Goal: Information Seeking & Learning: Learn about a topic

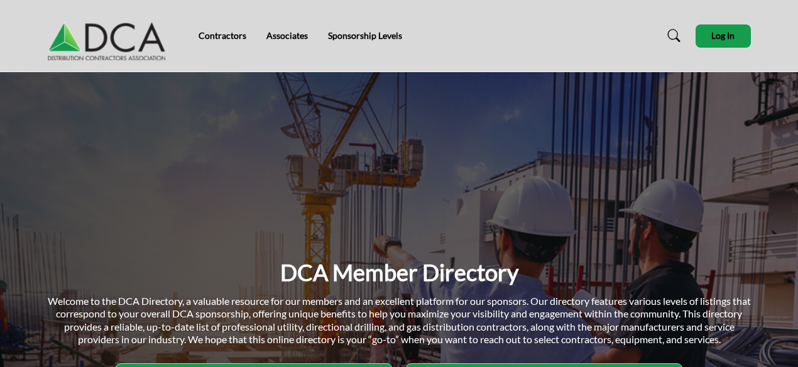
scroll to position [251, 0]
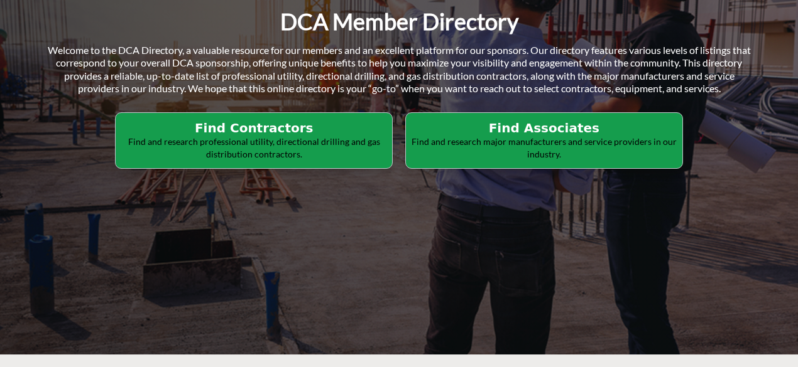
click at [306, 138] on p "Find and research professional utility, directional drilling and gas distributi…" at bounding box center [253, 148] width 269 height 24
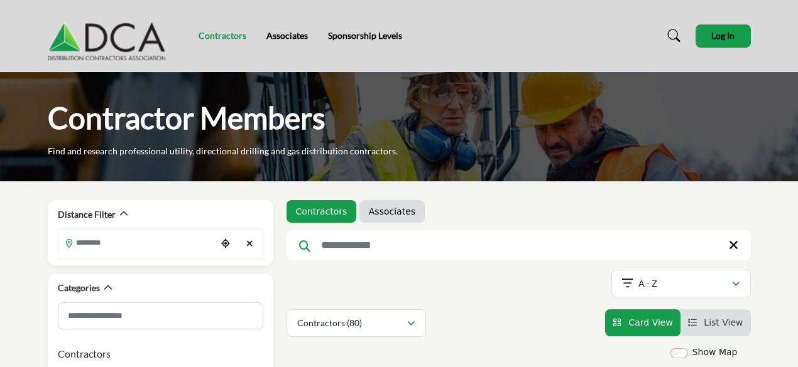
click at [227, 40] on link "Contractors" at bounding box center [222, 35] width 48 height 11
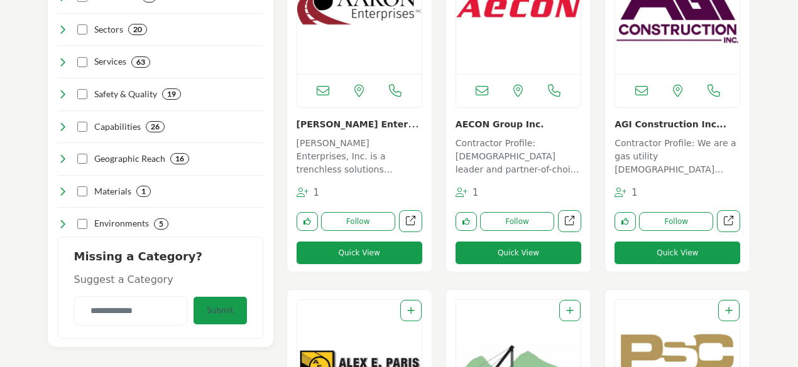
scroll to position [470, 0]
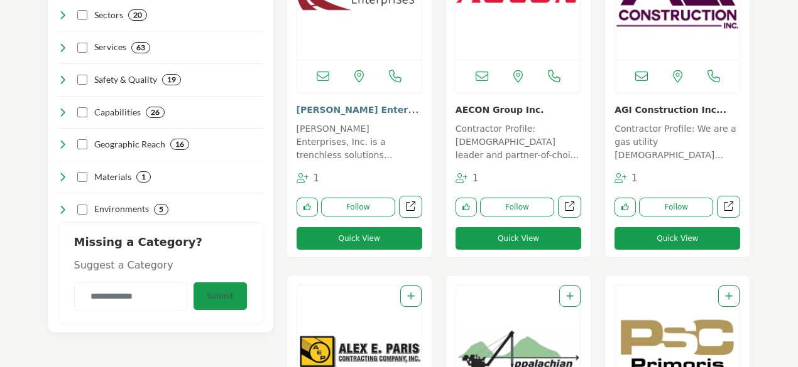
click at [333, 111] on link "[PERSON_NAME] Enterprises In..." at bounding box center [358, 115] width 125 height 25
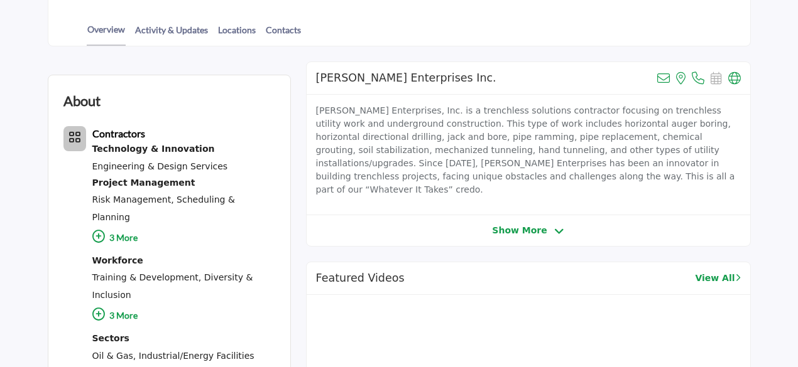
scroll to position [314, 0]
